Goal: Check status

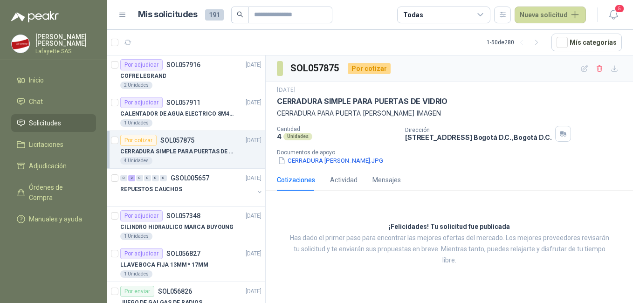
click at [188, 151] on p "CERRADURA SIMPLE PARA PUERTAS DE VIDRIO" at bounding box center [178, 151] width 116 height 9
click at [167, 126] on div "1 Unidades" at bounding box center [190, 122] width 141 height 7
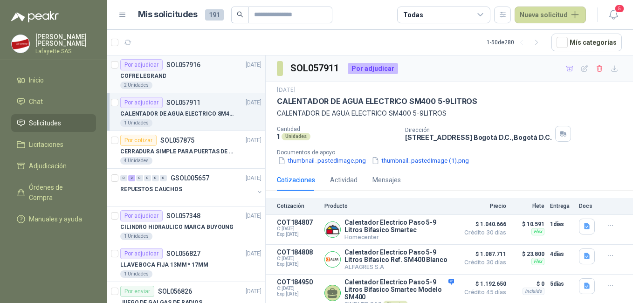
click at [195, 82] on div "2 Unidades" at bounding box center [190, 85] width 141 height 7
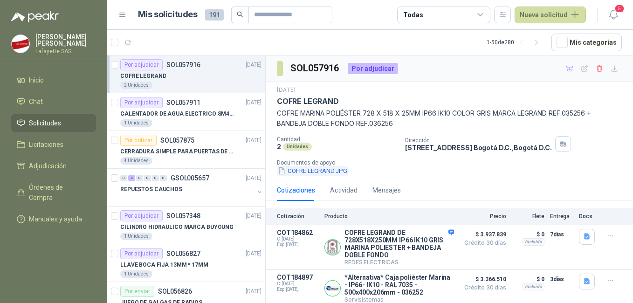
click at [312, 170] on button "COFRE LEGRAND.JPG" at bounding box center [312, 171] width 71 height 10
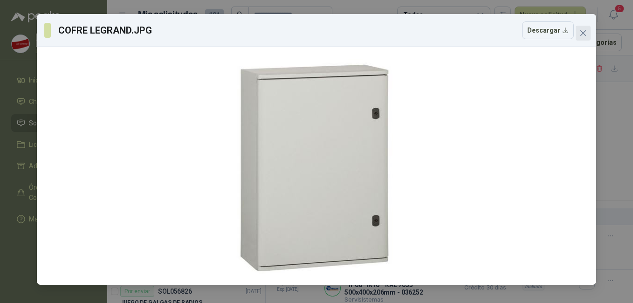
click at [583, 37] on button "Close" at bounding box center [583, 33] width 15 height 15
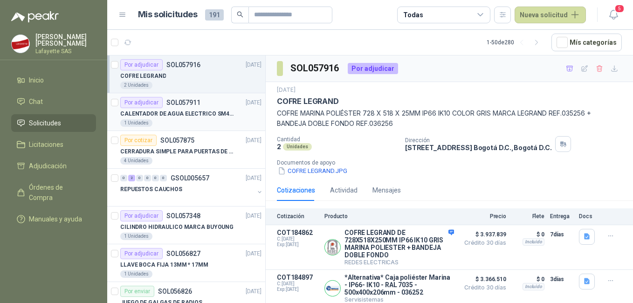
click at [181, 112] on p "CALENTADOR DE AGUA ELECTRICO SM400 5-9LITROS" at bounding box center [178, 114] width 116 height 9
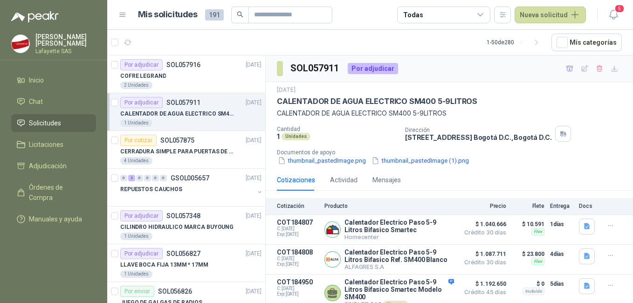
scroll to position [6, 0]
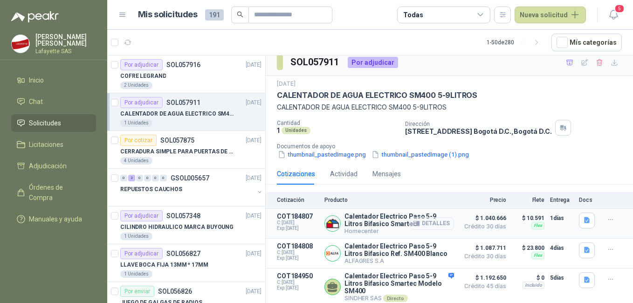
click at [414, 226] on icon "button" at bounding box center [417, 223] width 6 height 5
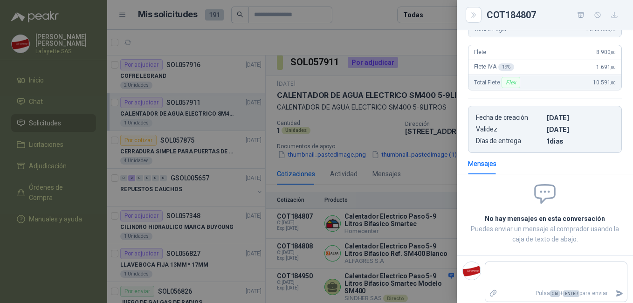
scroll to position [0, 0]
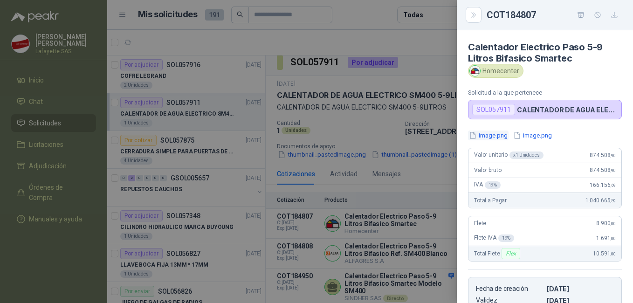
click at [492, 140] on button "image.png" at bounding box center [488, 136] width 41 height 10
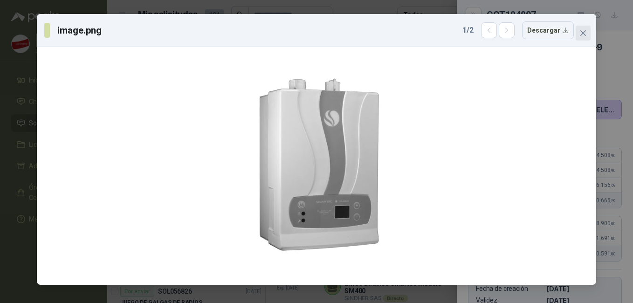
click at [589, 33] on span "Close" at bounding box center [583, 32] width 15 height 7
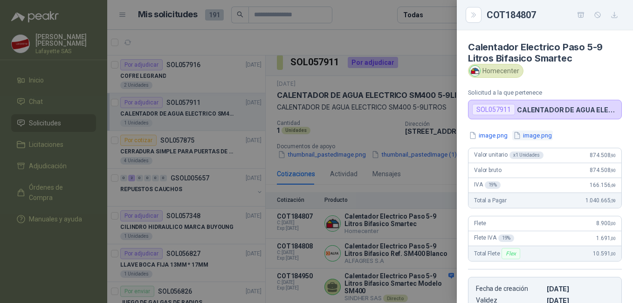
click at [544, 134] on button "image.png" at bounding box center [533, 136] width 41 height 10
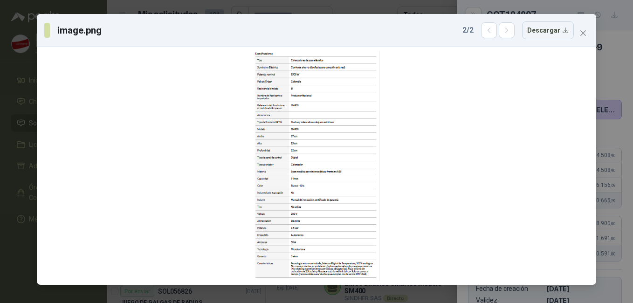
click at [592, 37] on div "image.png 2 / 2 Descargar" at bounding box center [317, 30] width 560 height 33
click at [589, 38] on button "Close" at bounding box center [583, 33] width 15 height 15
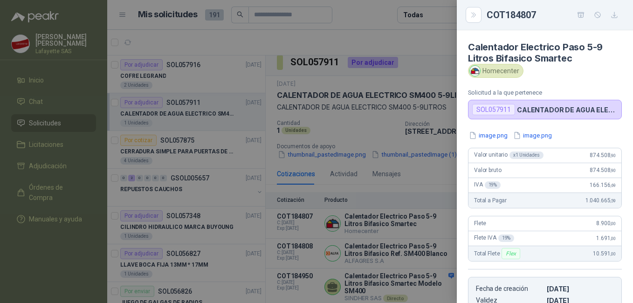
click at [381, 221] on div at bounding box center [316, 151] width 633 height 303
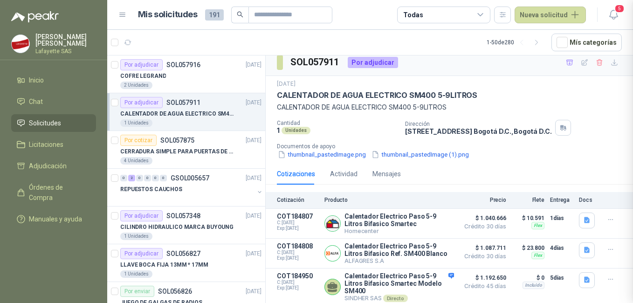
scroll to position [176, 0]
click at [438, 255] on button "Detalles" at bounding box center [432, 253] width 44 height 13
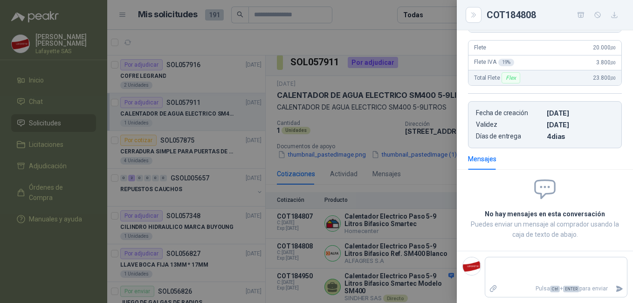
scroll to position [47, 0]
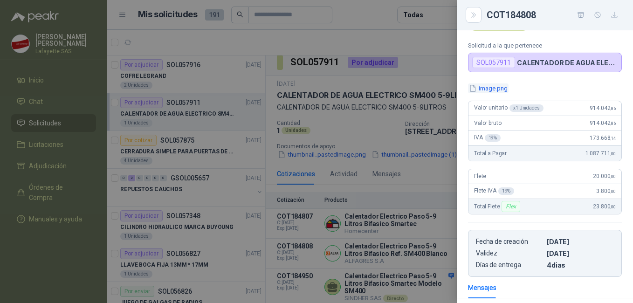
click at [498, 93] on button "image.png" at bounding box center [488, 88] width 41 height 10
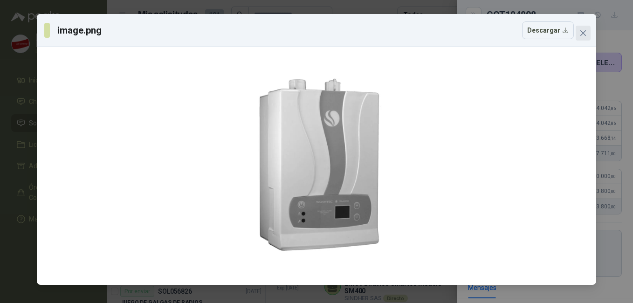
click at [585, 34] on icon "close" at bounding box center [583, 32] width 7 height 7
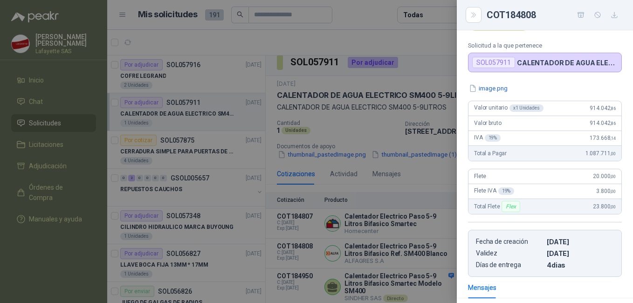
click at [435, 181] on div at bounding box center [316, 151] width 633 height 303
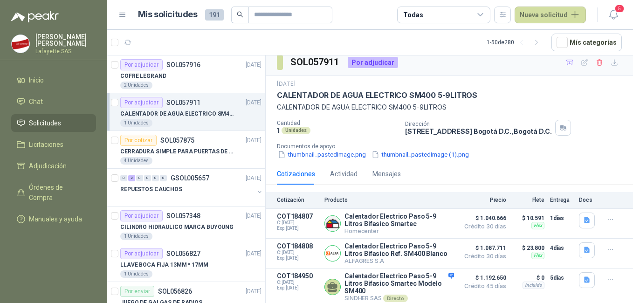
scroll to position [0, 0]
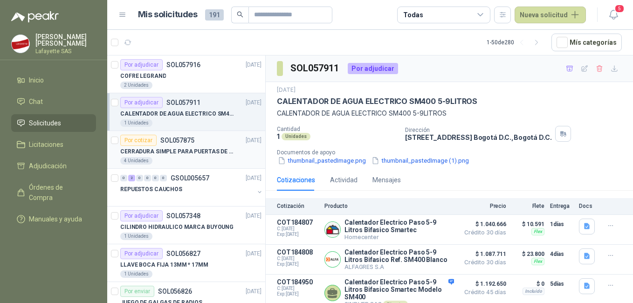
click at [197, 164] on div "4 Unidades" at bounding box center [190, 160] width 141 height 7
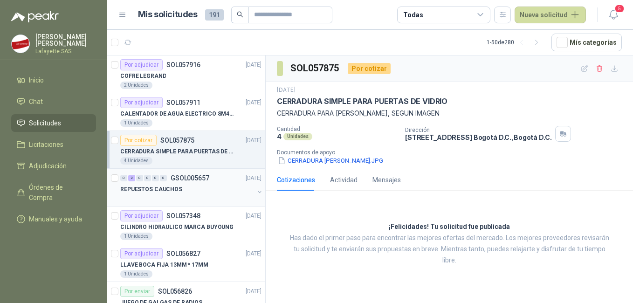
click at [192, 188] on div "REPUESTOS CAUCHOS" at bounding box center [187, 189] width 134 height 11
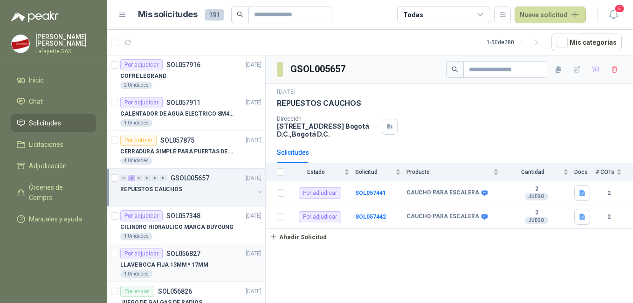
scroll to position [47, 0]
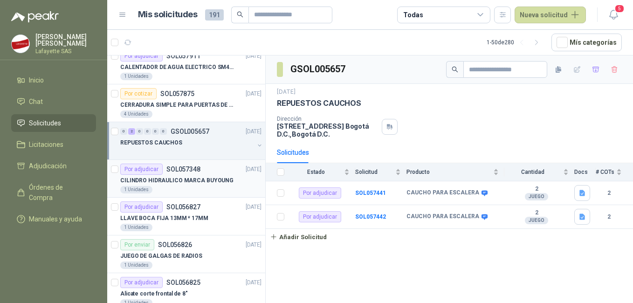
click at [196, 188] on div "1 Unidades" at bounding box center [190, 189] width 141 height 7
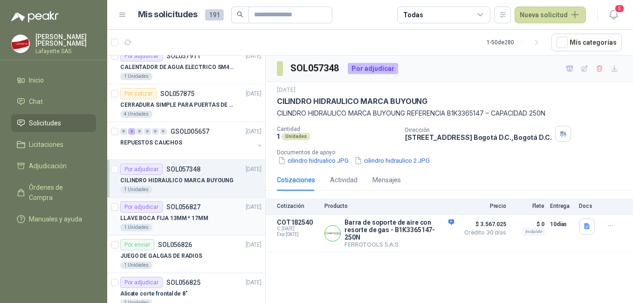
click at [185, 223] on div "LLAVE BOCA FIJA 13MM * 17MM" at bounding box center [190, 218] width 141 height 11
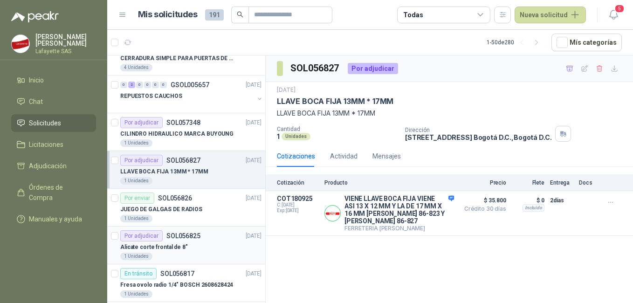
scroll to position [140, 0]
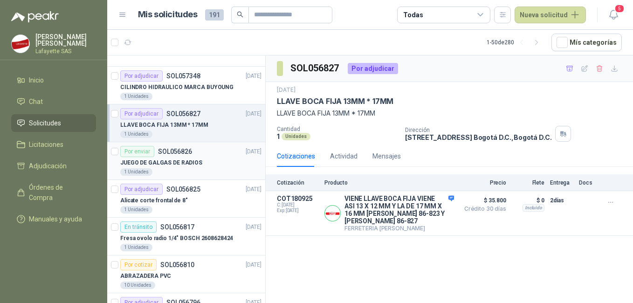
click at [188, 167] on p "JUEGO DE GALGAS DE RADIOS" at bounding box center [161, 163] width 82 height 9
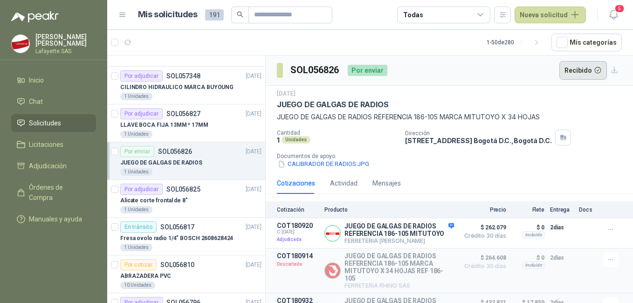
click at [583, 69] on button "Recibido" at bounding box center [584, 70] width 48 height 19
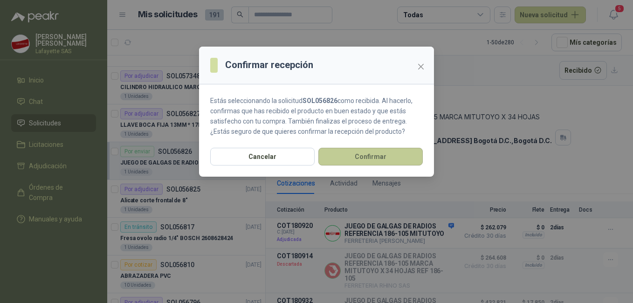
click at [352, 160] on button "Confirmar" at bounding box center [371, 157] width 104 height 18
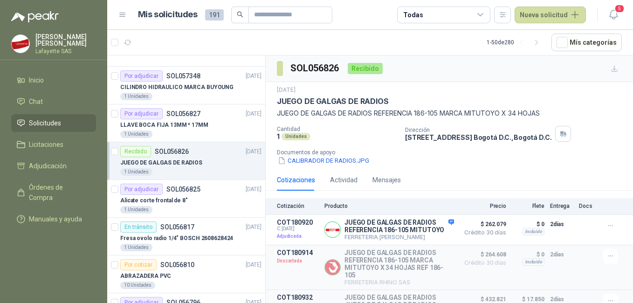
scroll to position [187, 0]
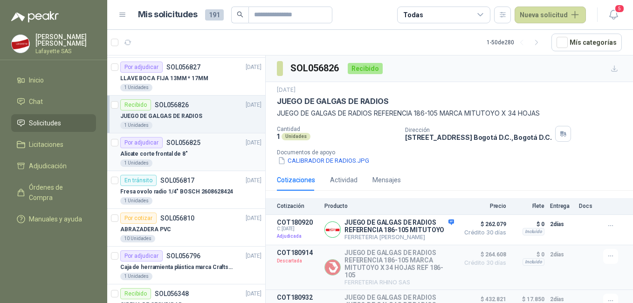
click at [201, 160] on div "1 Unidades" at bounding box center [190, 163] width 141 height 7
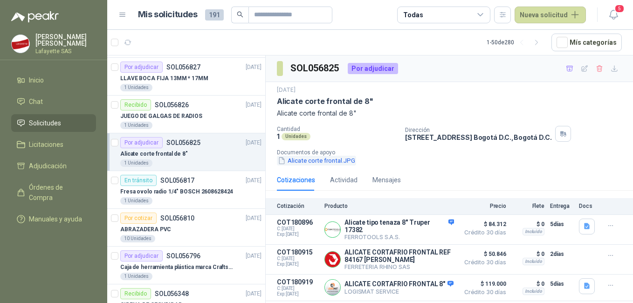
click at [314, 160] on button "Alicate corte frontal.JPG" at bounding box center [316, 161] width 79 height 10
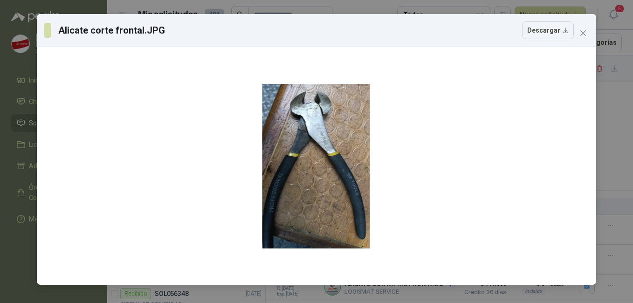
click at [589, 42] on div "Alicate corte frontal.JPG Descargar" at bounding box center [317, 30] width 560 height 33
click at [587, 37] on button "Close" at bounding box center [583, 33] width 15 height 15
